Goal: Information Seeking & Learning: Learn about a topic

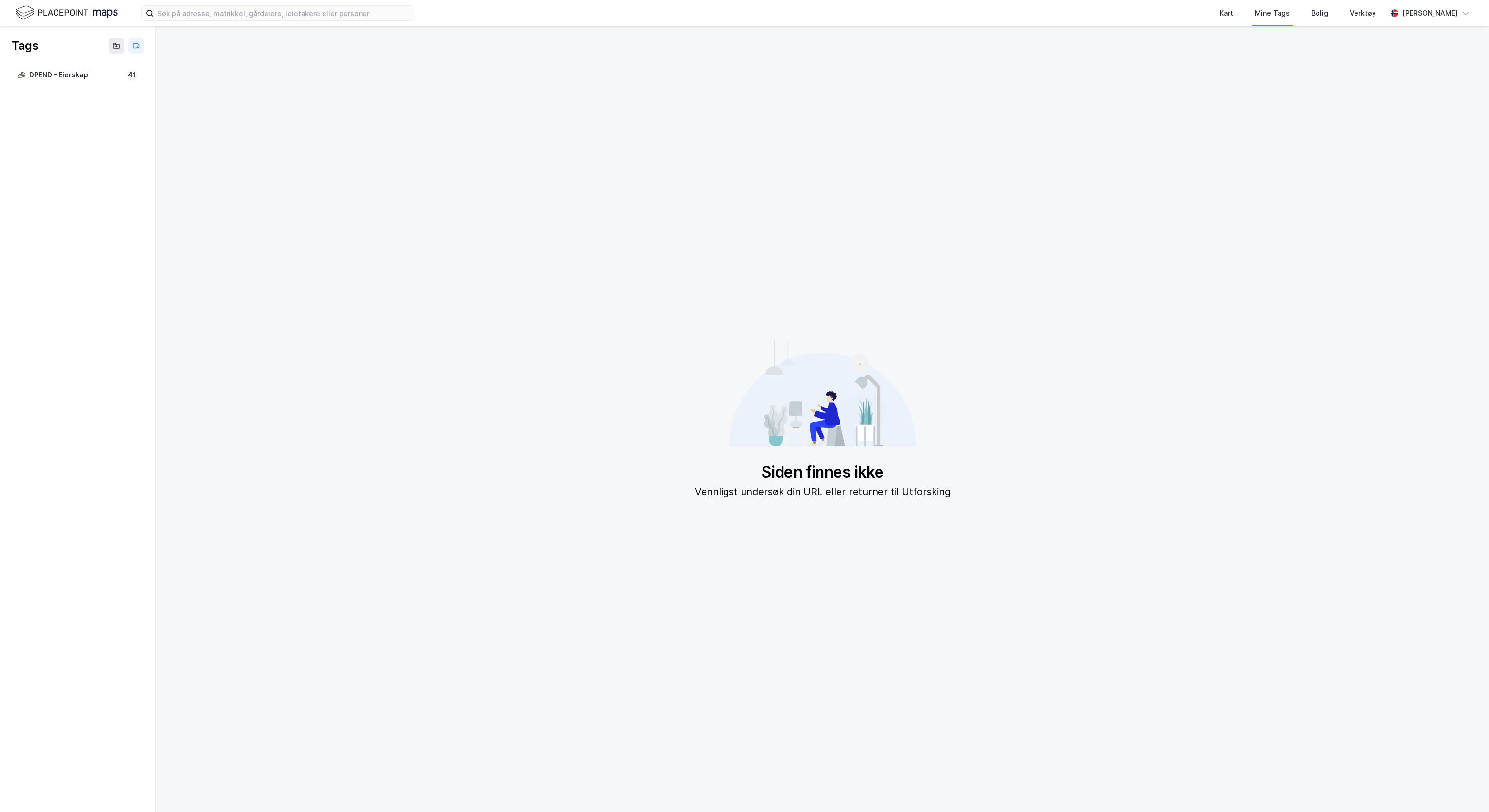
click at [87, 15] on img at bounding box center [66, 12] width 102 height 17
